Goal: Navigation & Orientation: Find specific page/section

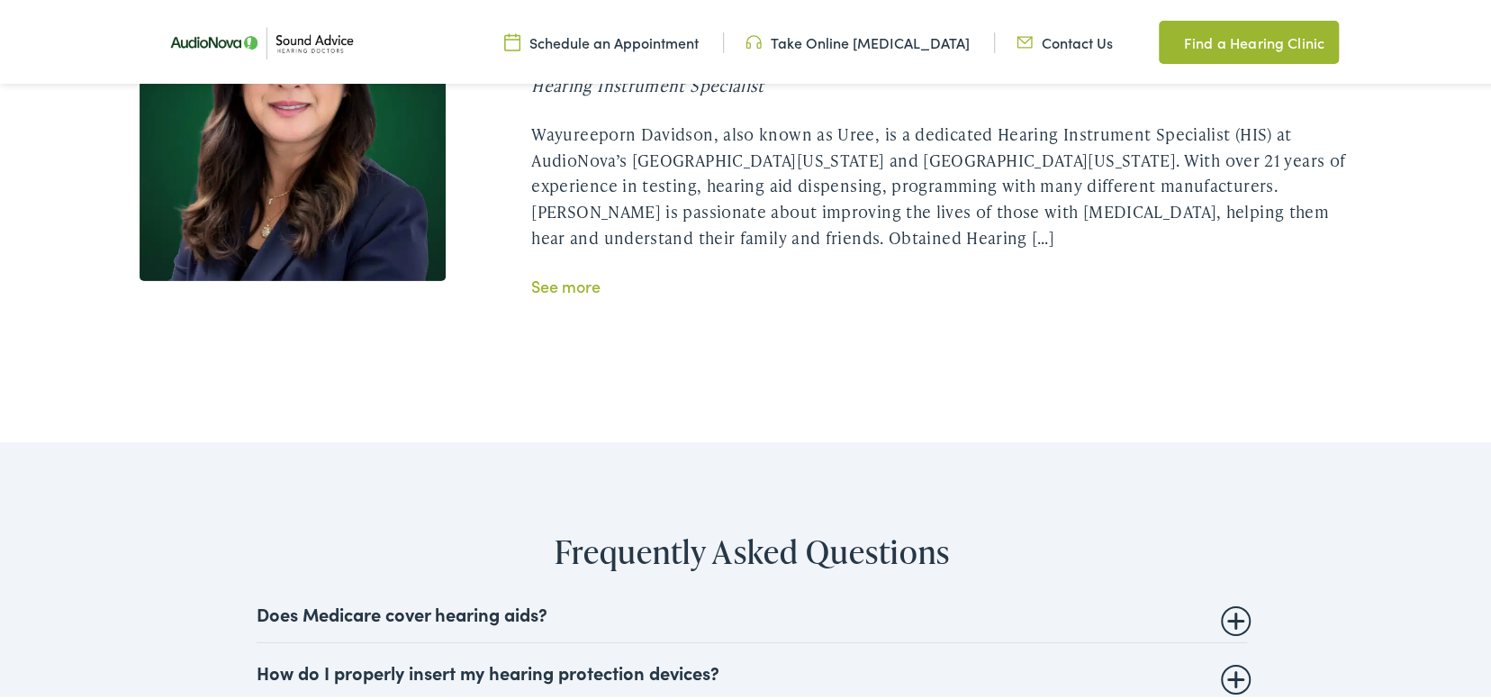
scroll to position [3421, 0]
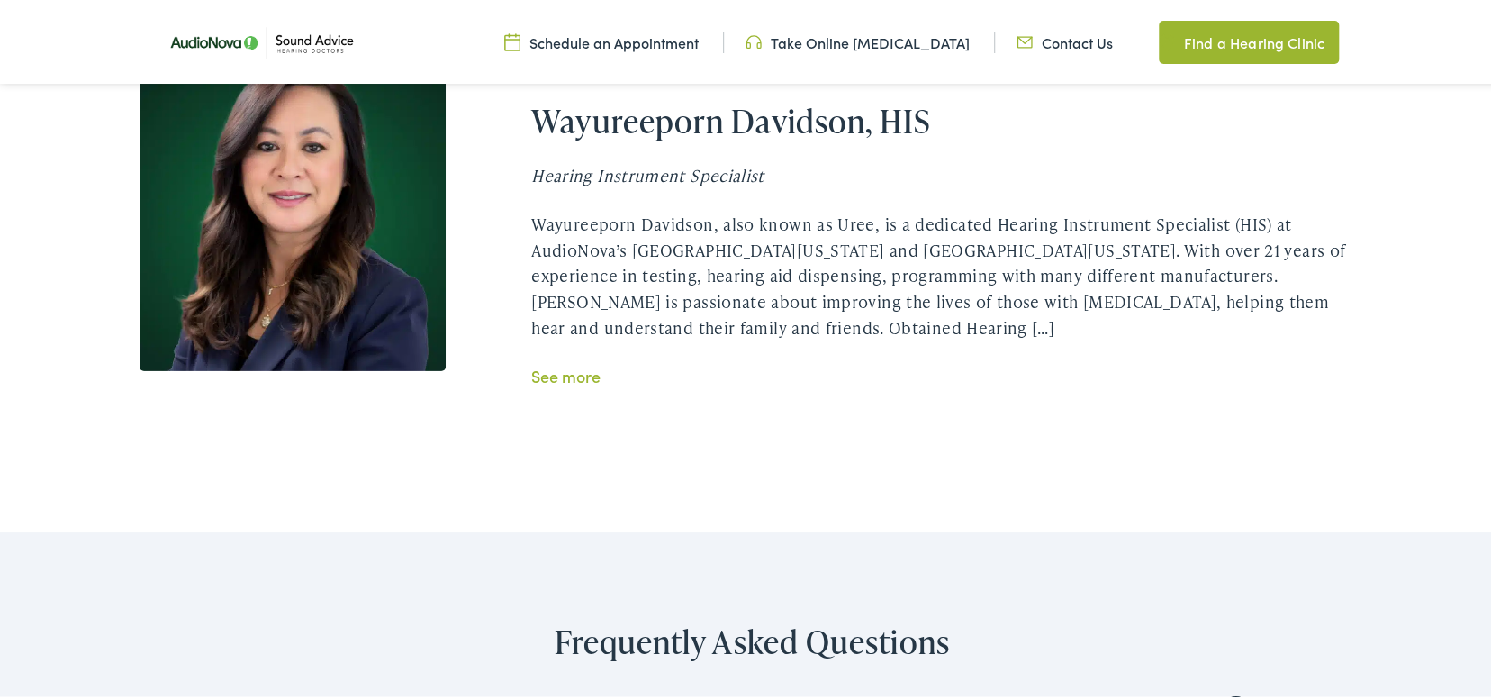
click at [574, 377] on link "See more" at bounding box center [565, 373] width 69 height 23
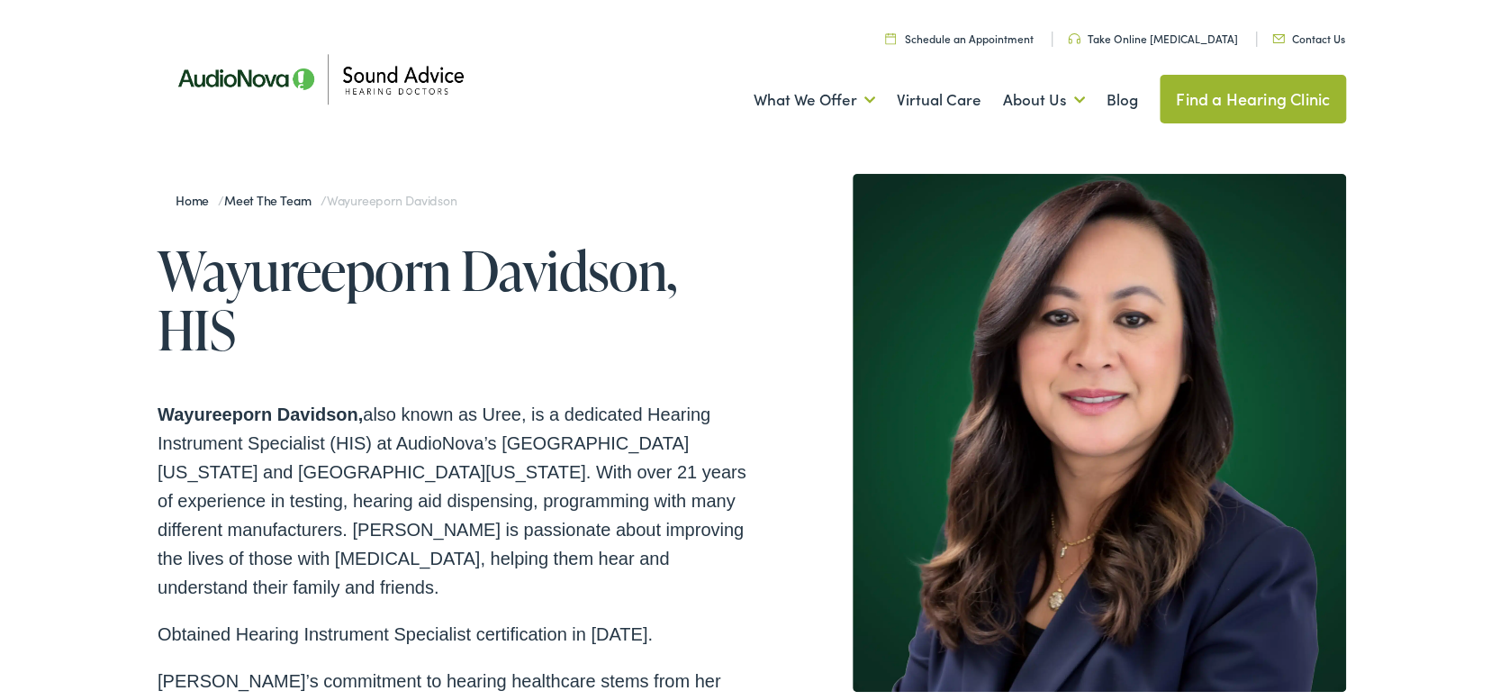
click at [176, 199] on link "Home" at bounding box center [197, 197] width 42 height 18
